Goal: Information Seeking & Learning: Find specific fact

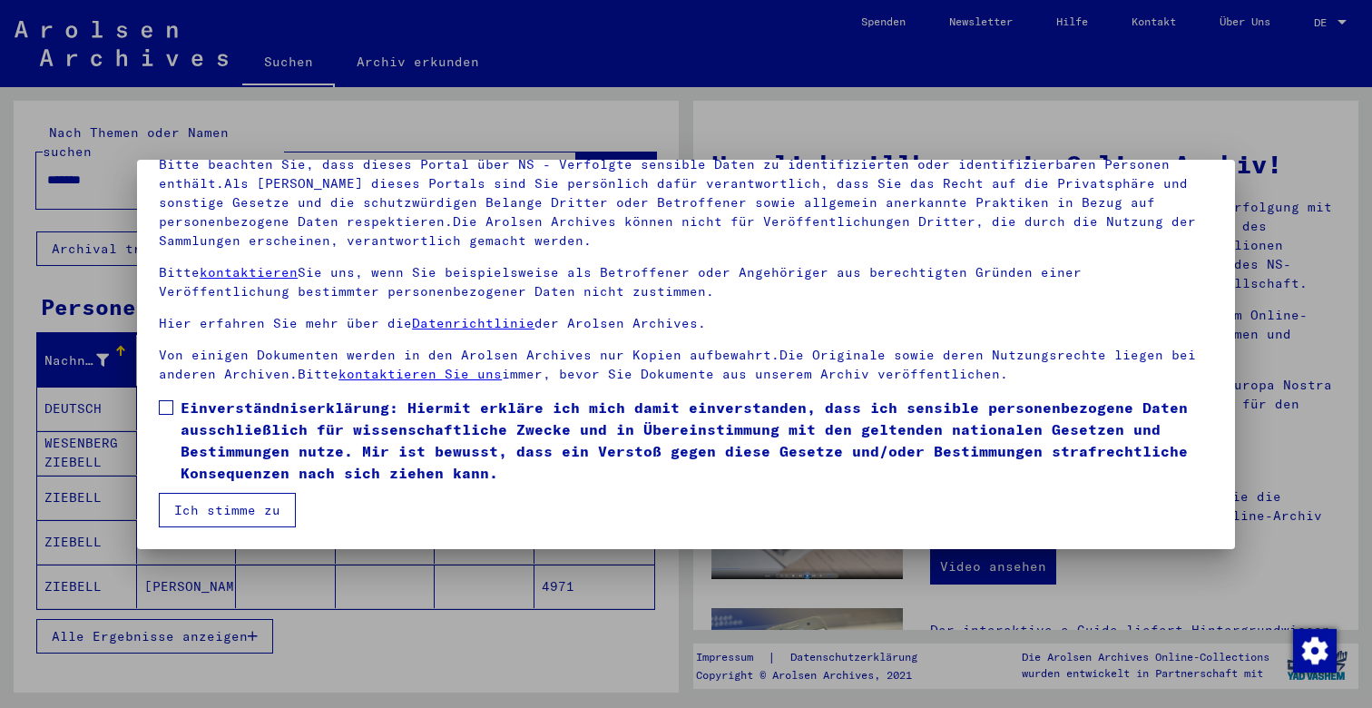
scroll to position [137, 0]
click at [172, 404] on span at bounding box center [166, 407] width 15 height 15
click at [206, 506] on button "Ich stimme zu" at bounding box center [227, 510] width 137 height 34
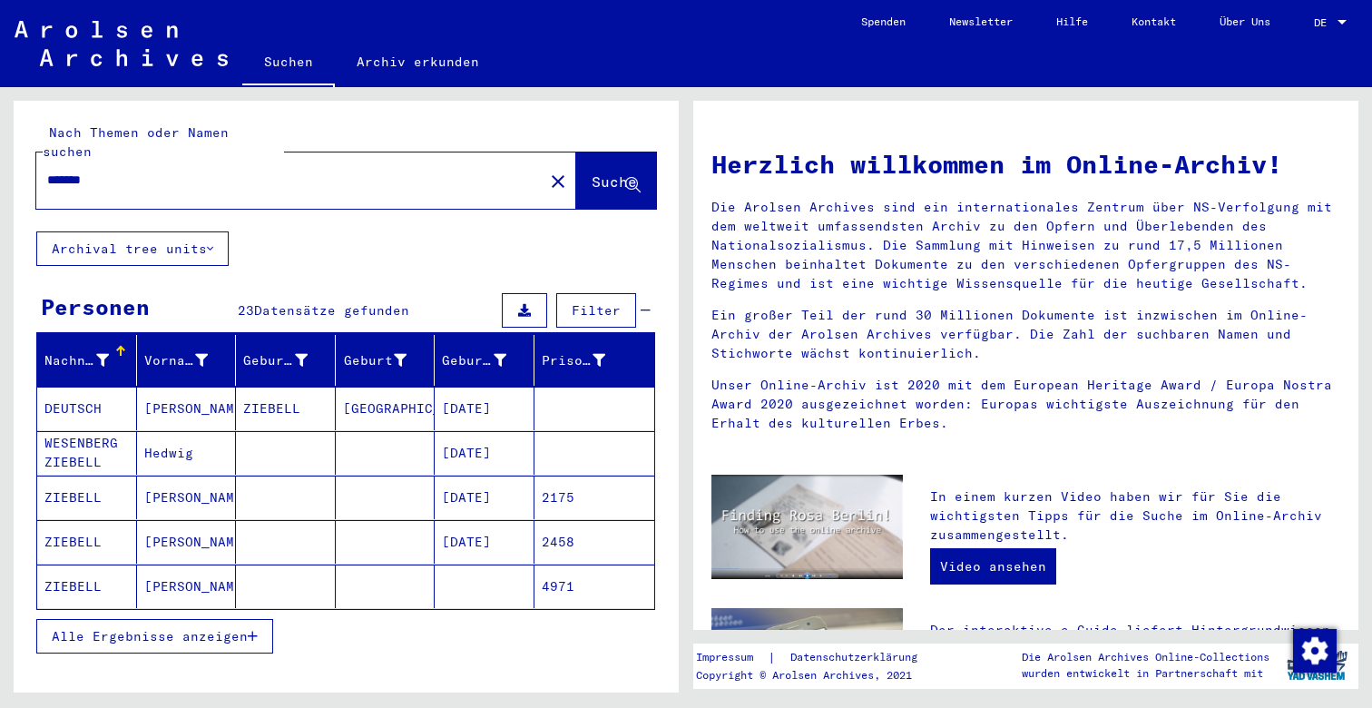
click at [231, 628] on span "Alle Ergebnisse anzeigen" at bounding box center [150, 636] width 196 height 16
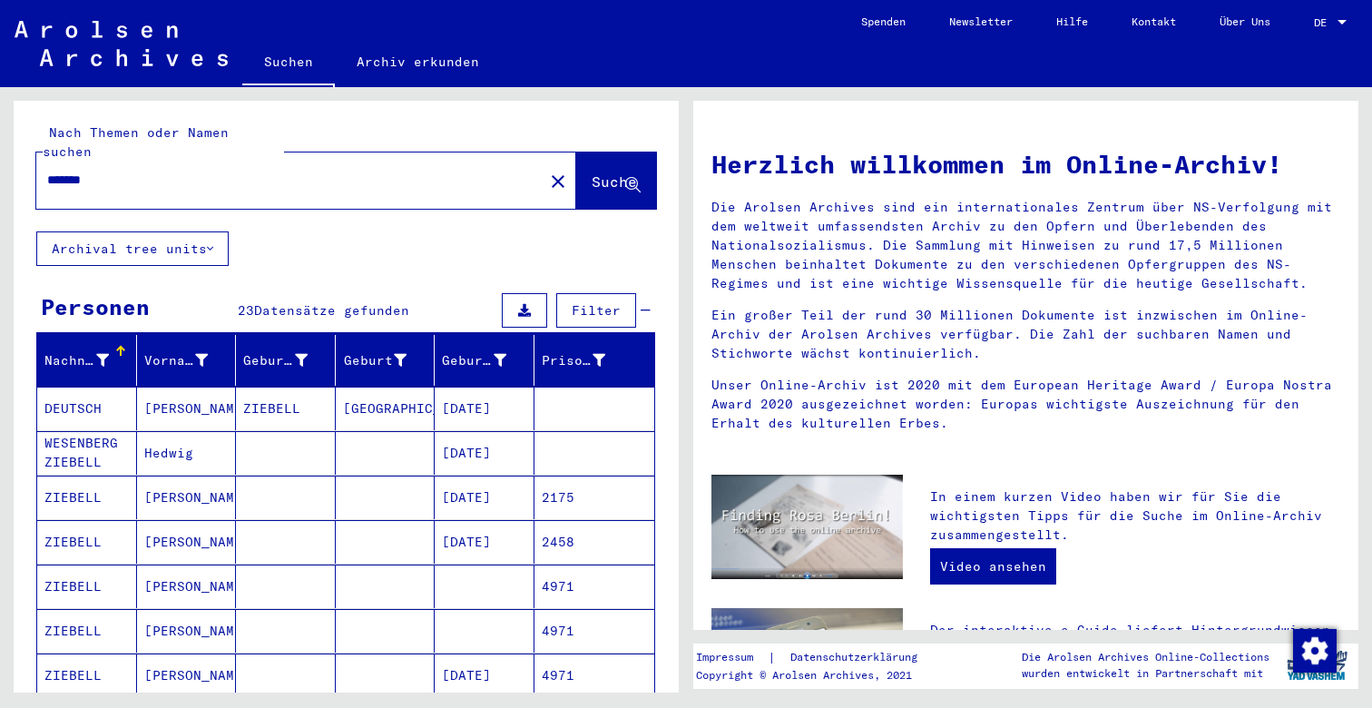
scroll to position [0, 0]
click at [205, 171] on input "*******" at bounding box center [284, 180] width 475 height 19
type input "*"
click at [592, 172] on span "Suche" at bounding box center [614, 181] width 45 height 18
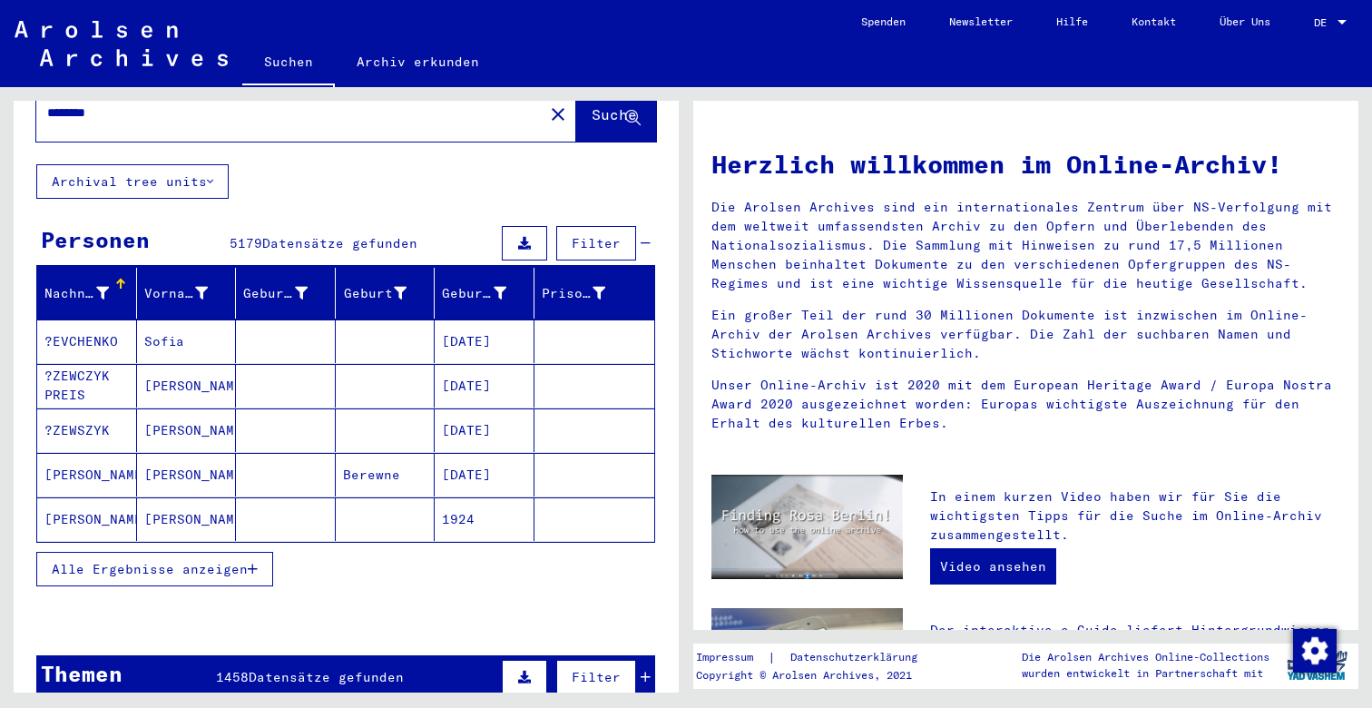
scroll to position [80, 0]
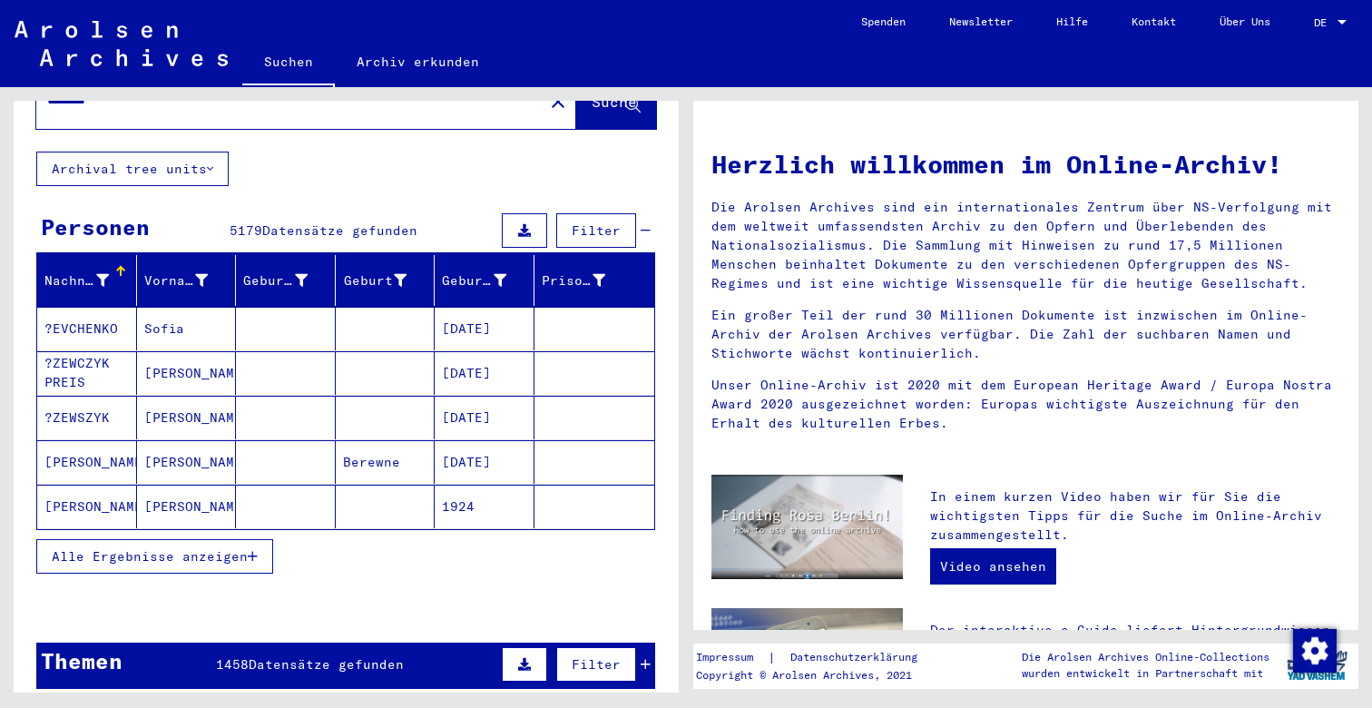
click at [228, 548] on span "Alle Ergebnisse anzeigen" at bounding box center [150, 556] width 196 height 16
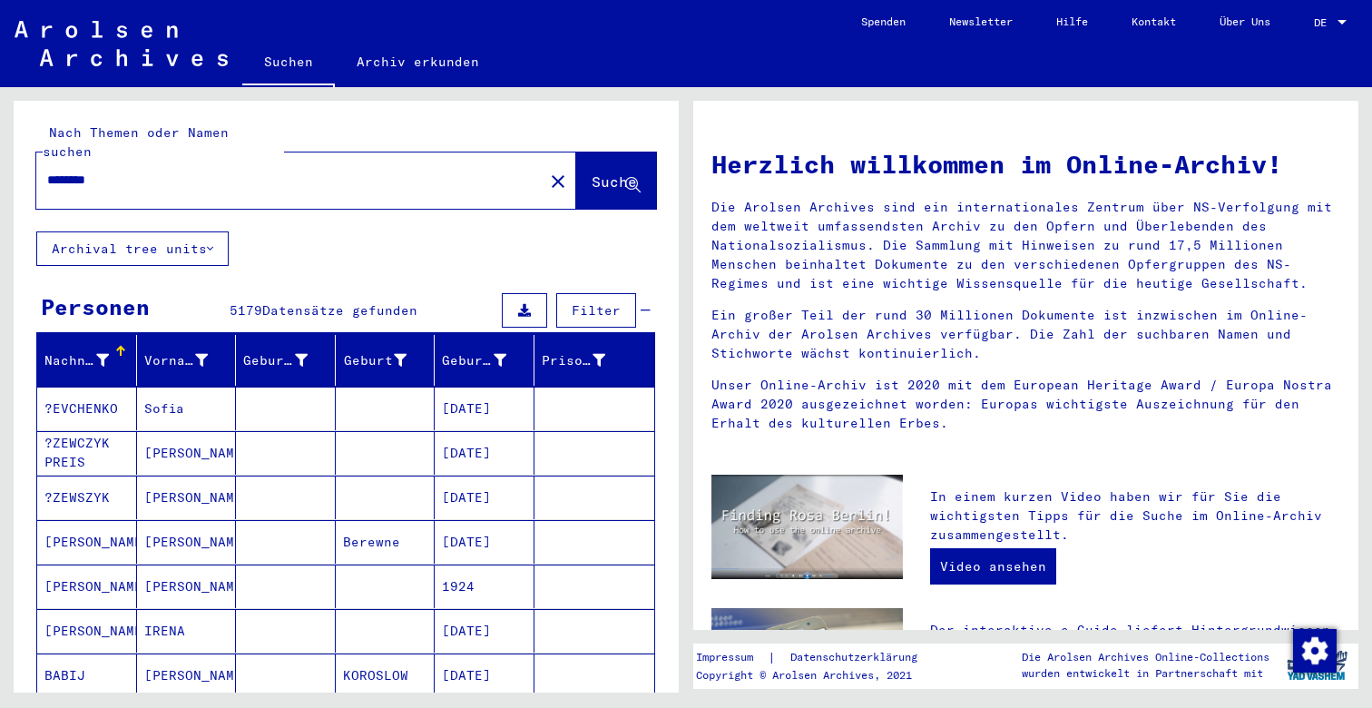
scroll to position [0, 0]
click at [161, 171] on input "********" at bounding box center [284, 180] width 475 height 19
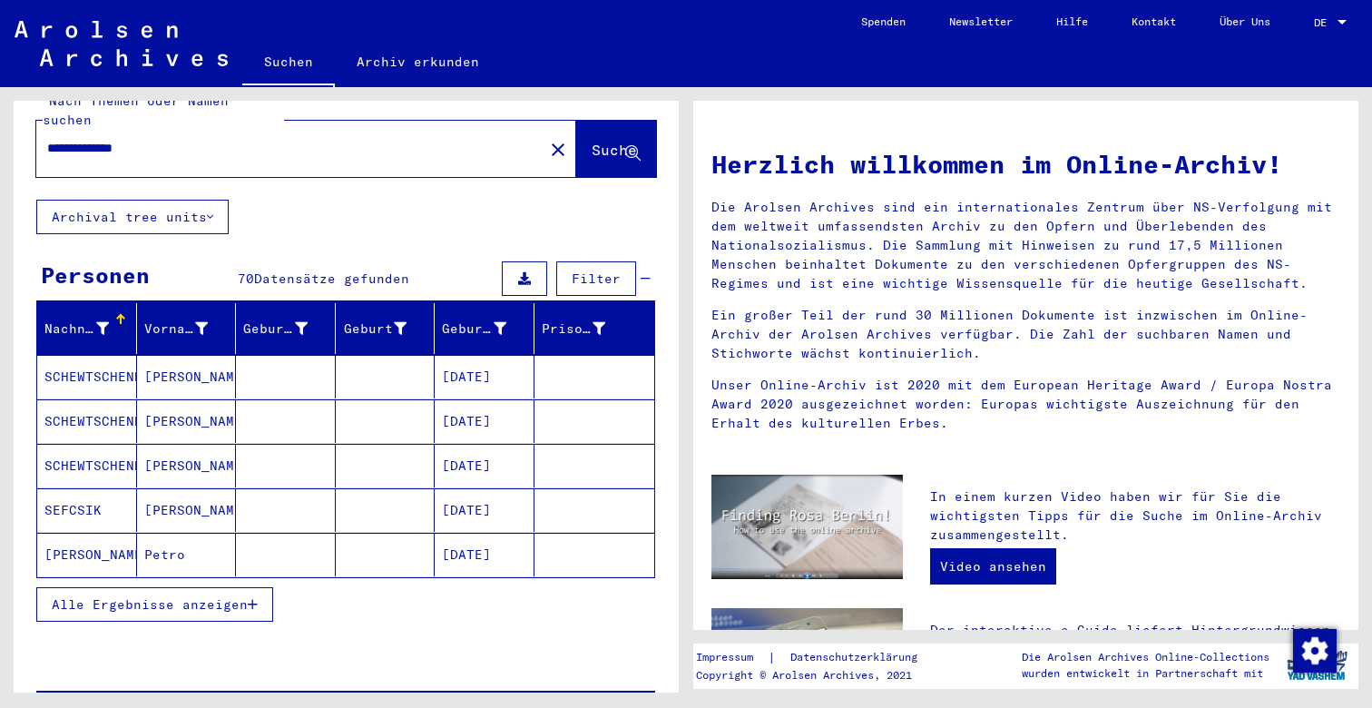
scroll to position [55, 0]
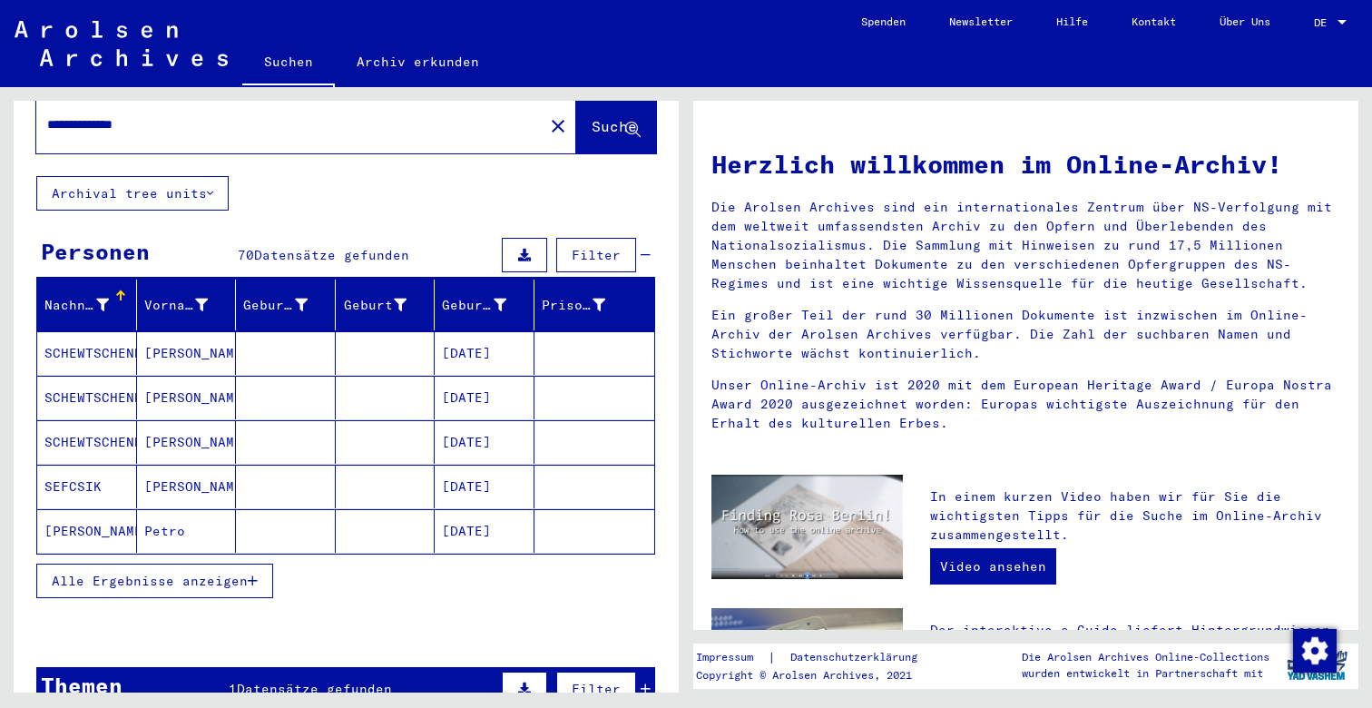
type input "**********"
click at [220, 573] on span "Alle Ergebnisse anzeigen" at bounding box center [150, 581] width 196 height 16
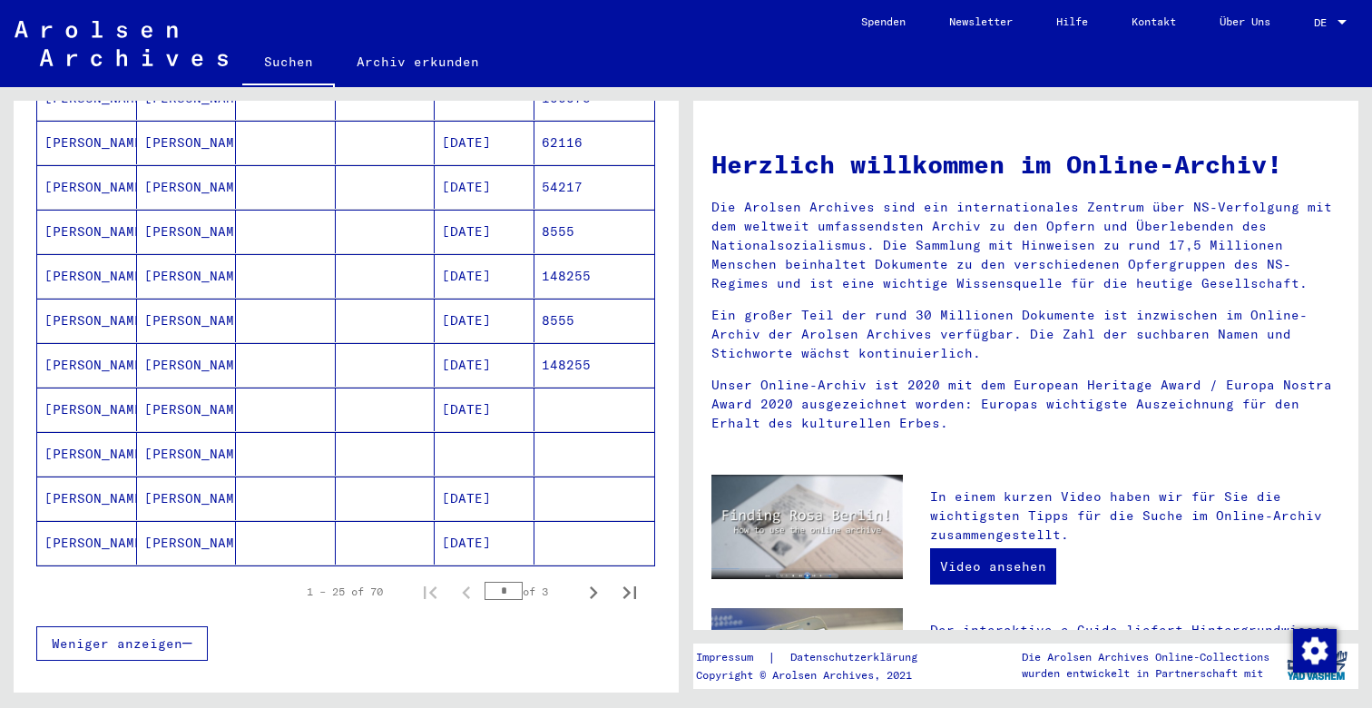
scroll to position [933, 0]
click at [596, 580] on icon "Next page" at bounding box center [593, 592] width 25 height 25
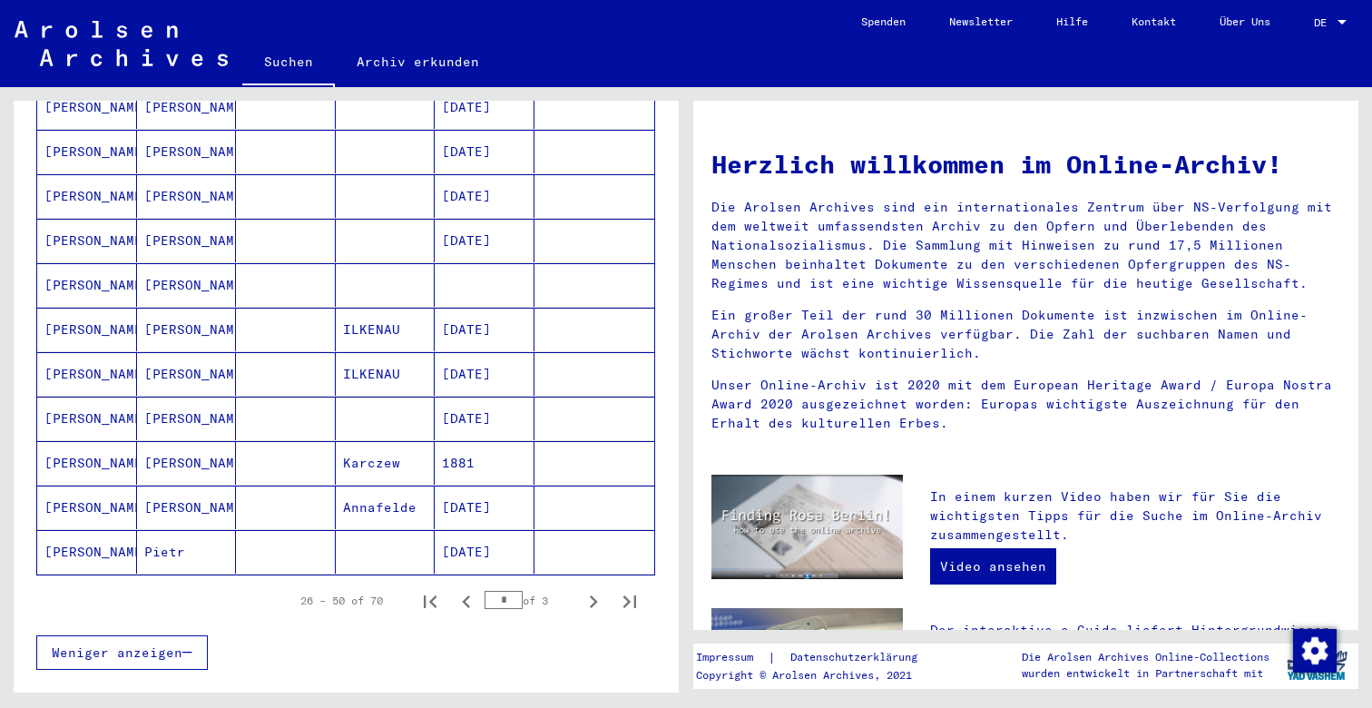
scroll to position [925, 0]
click at [590, 588] on icon "Next page" at bounding box center [593, 600] width 25 height 25
type input "*"
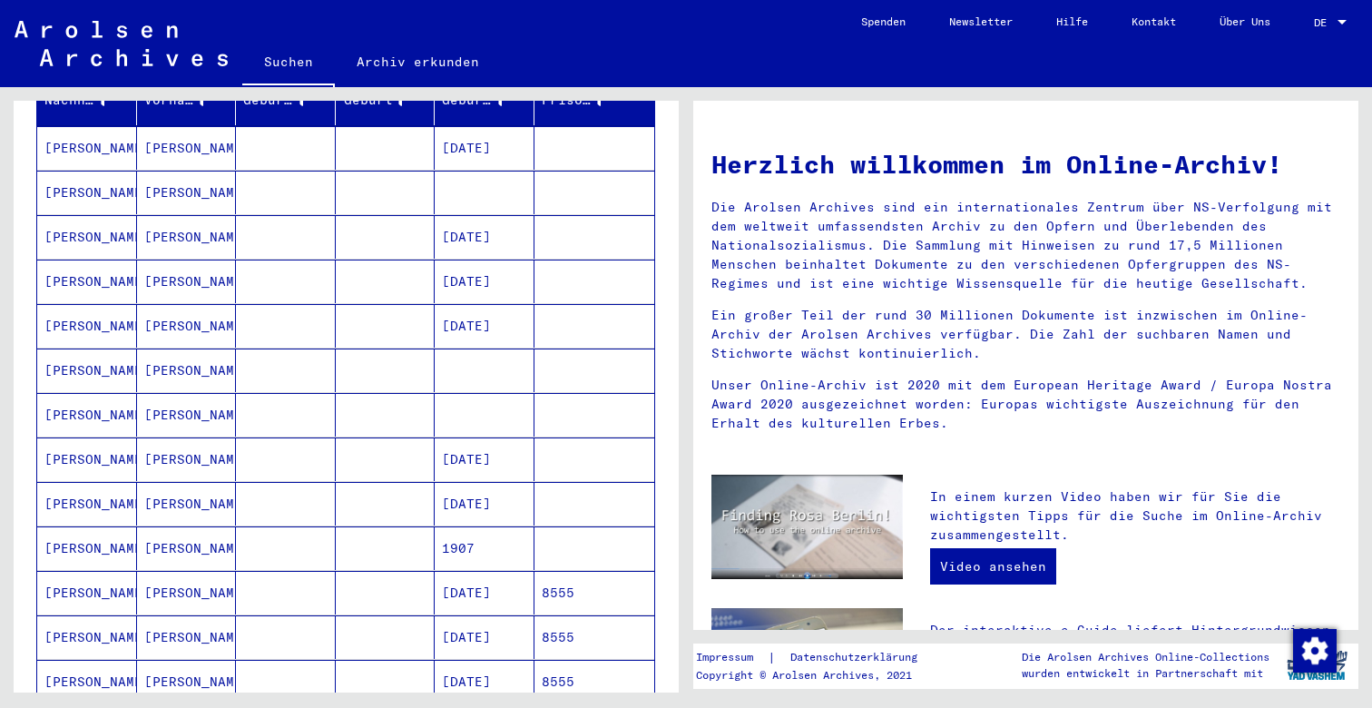
scroll to position [257, 0]
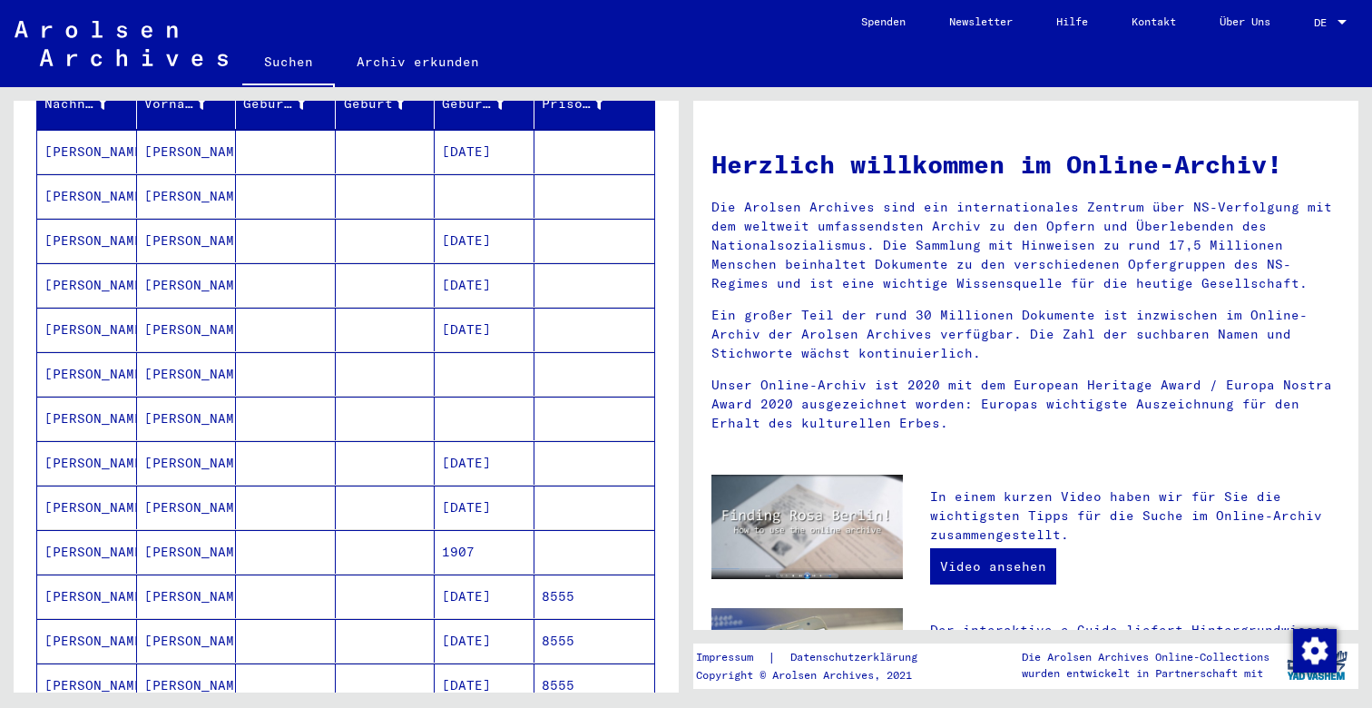
click at [87, 355] on mat-cell "[PERSON_NAME]" at bounding box center [87, 374] width 100 height 44
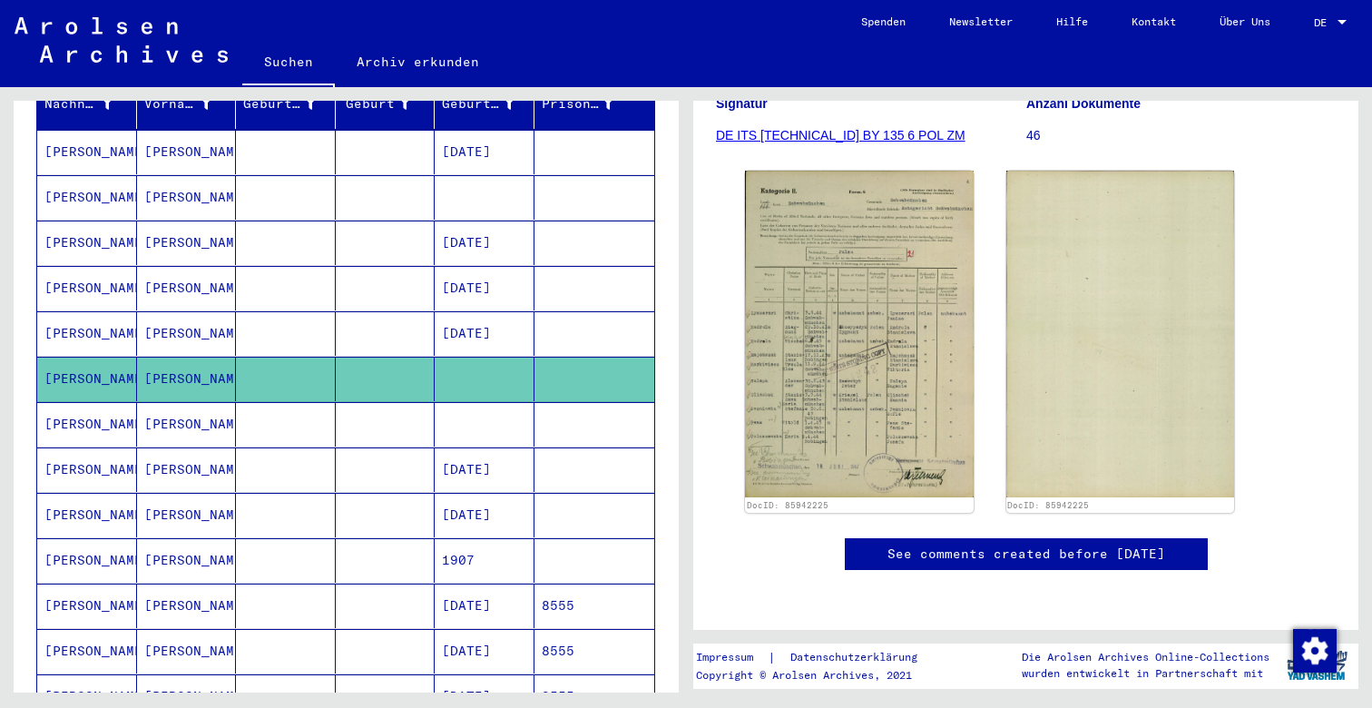
scroll to position [286, 0]
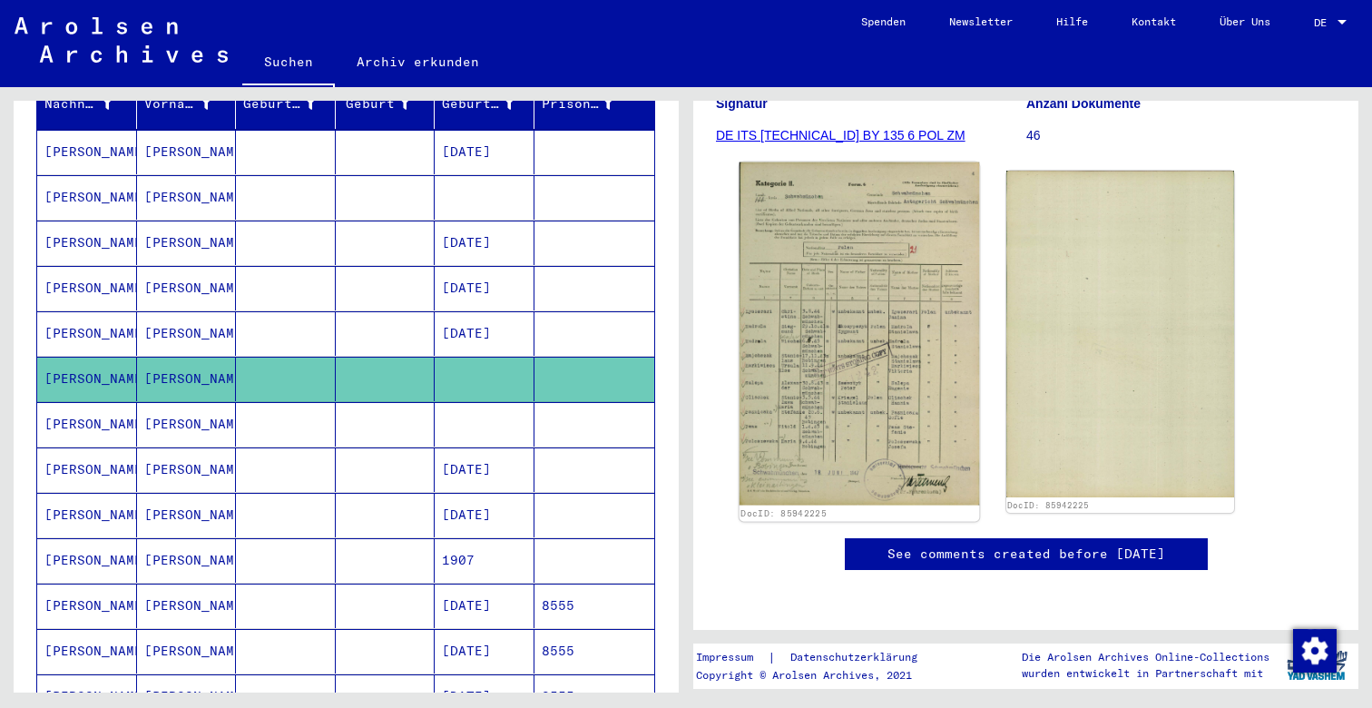
click at [890, 369] on img at bounding box center [860, 333] width 240 height 343
